Goal: Find specific page/section: Find specific page/section

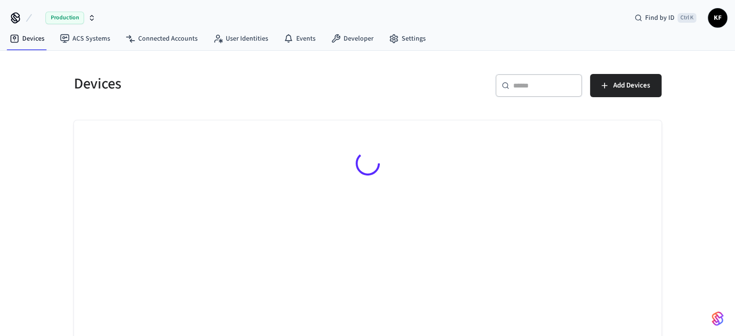
click at [92, 17] on icon "button" at bounding box center [92, 18] width 8 height 8
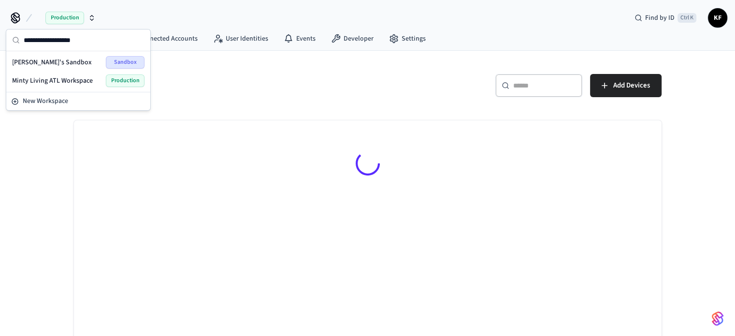
click at [70, 81] on span "Minty Living ATL Workspace" at bounding box center [52, 81] width 81 height 10
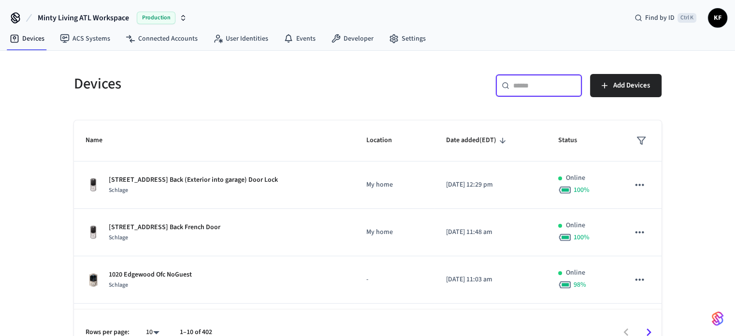
click at [528, 85] on input "text" at bounding box center [544, 86] width 63 height 10
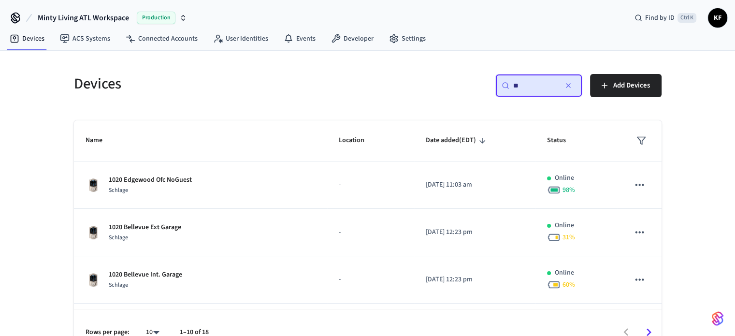
type input "*"
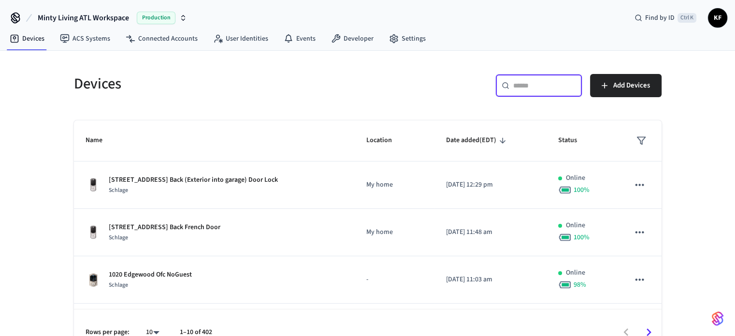
click at [522, 74] on div "​ ​" at bounding box center [538, 85] width 87 height 23
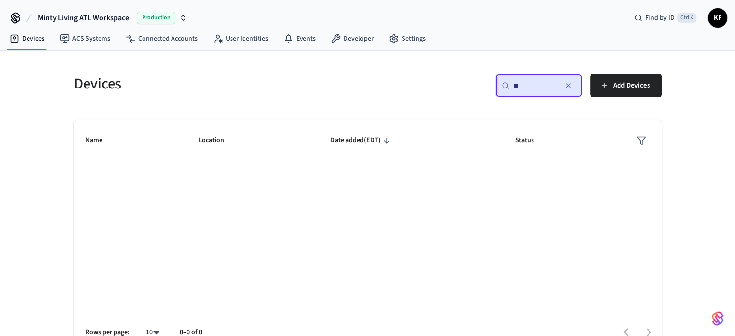
type input "*"
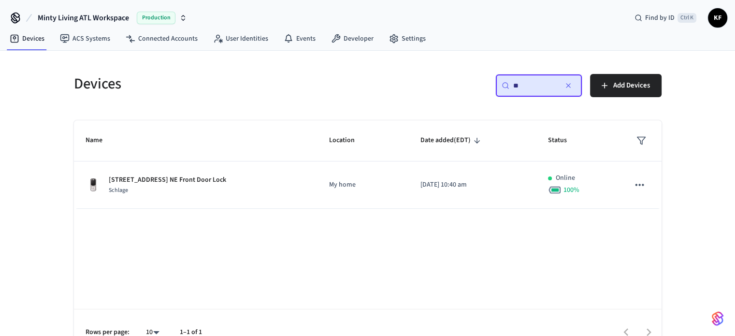
type input "*"
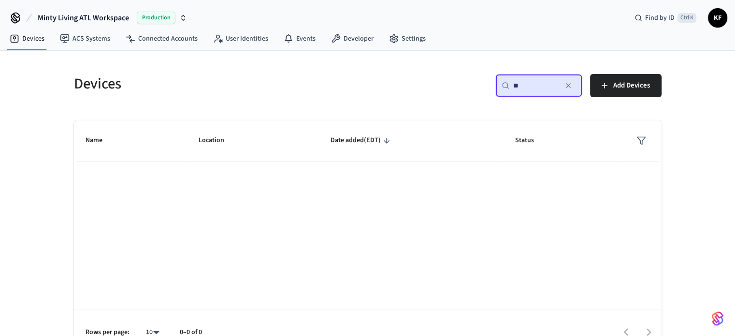
type input "*"
